Goal: Check status: Check status

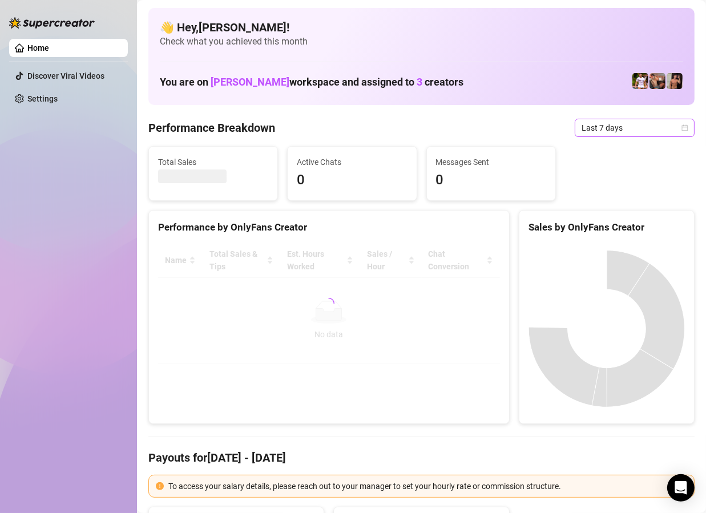
click at [606, 124] on span "Last 7 days" at bounding box center [635, 127] width 106 height 17
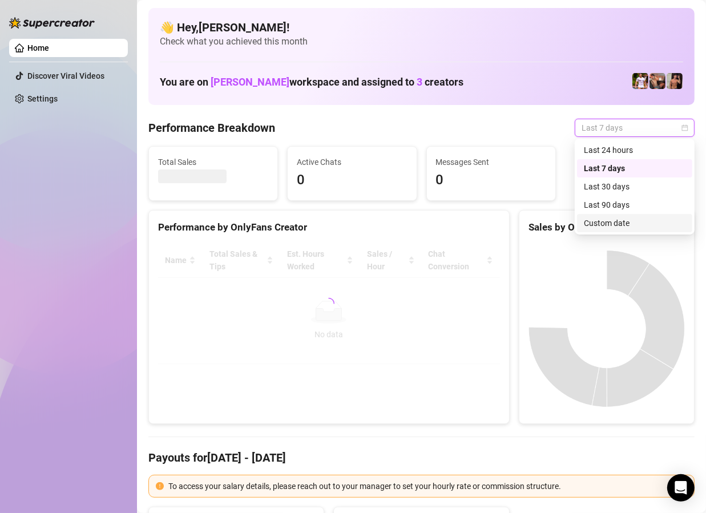
click at [616, 228] on div "Custom date" at bounding box center [635, 223] width 102 height 13
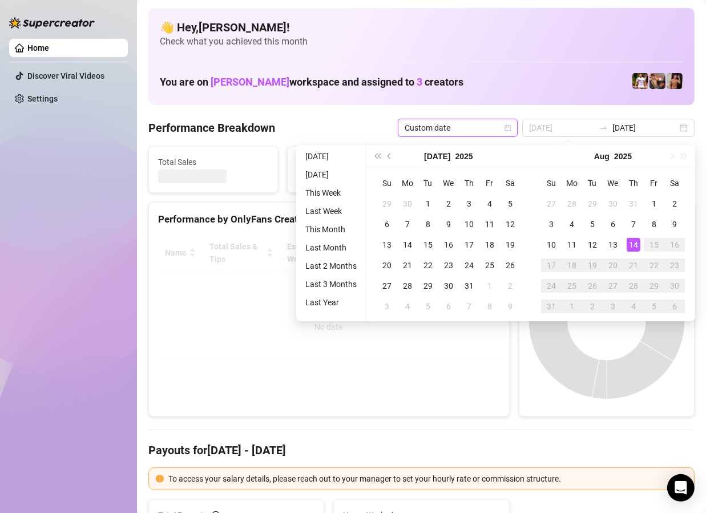
click at [635, 241] on div "14" at bounding box center [634, 245] width 14 height 14
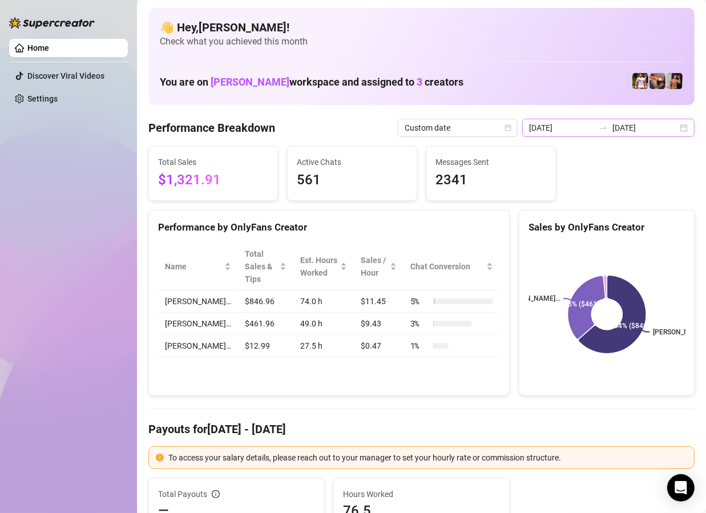
click at [680, 128] on div "[DATE] [DATE]" at bounding box center [608, 128] width 172 height 18
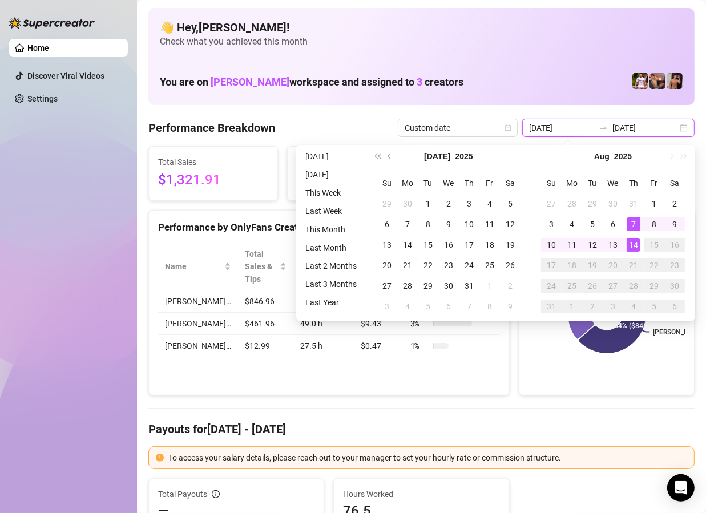
type input "[DATE]"
click at [630, 243] on div "14" at bounding box center [634, 245] width 14 height 14
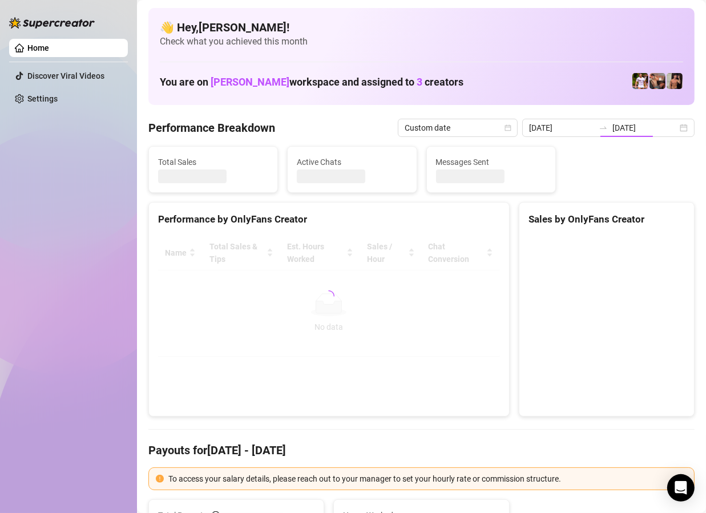
type input "[DATE]"
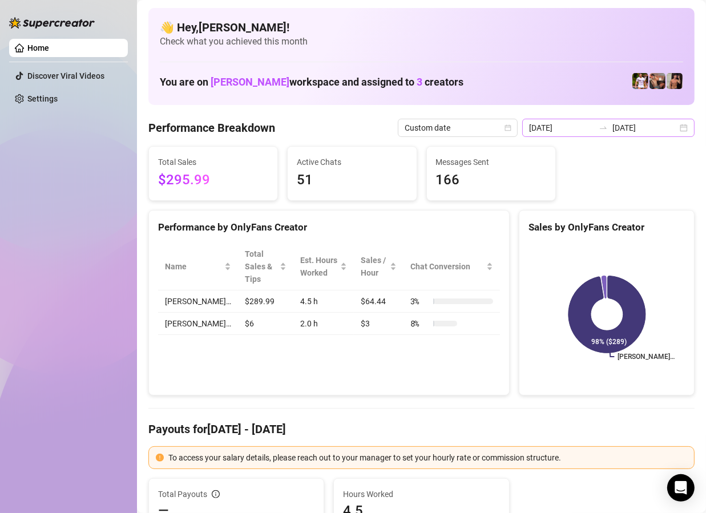
click at [687, 132] on div "[DATE] [DATE]" at bounding box center [608, 128] width 172 height 18
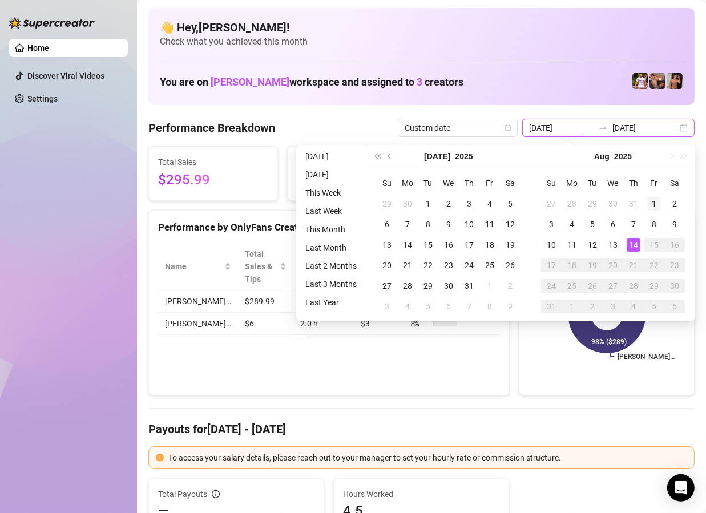
type input "[DATE]"
click at [652, 199] on div "1" at bounding box center [655, 204] width 14 height 14
type input "[DATE]"
click at [632, 247] on div "14" at bounding box center [634, 245] width 14 height 14
type input "[DATE]"
